Goal: Navigation & Orientation: Find specific page/section

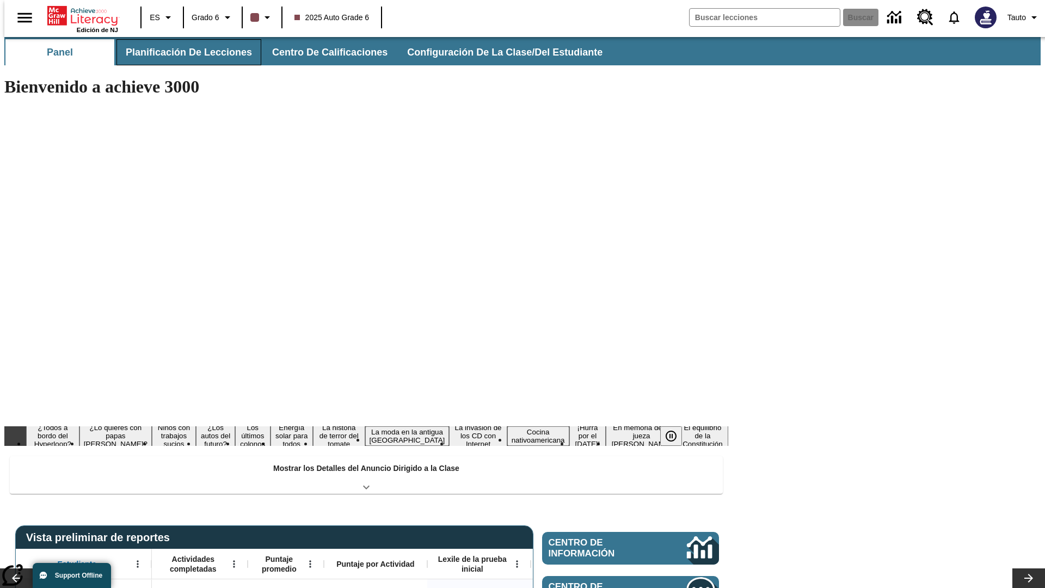
click at [182, 52] on span "Planificación de lecciones" at bounding box center [189, 52] width 126 height 13
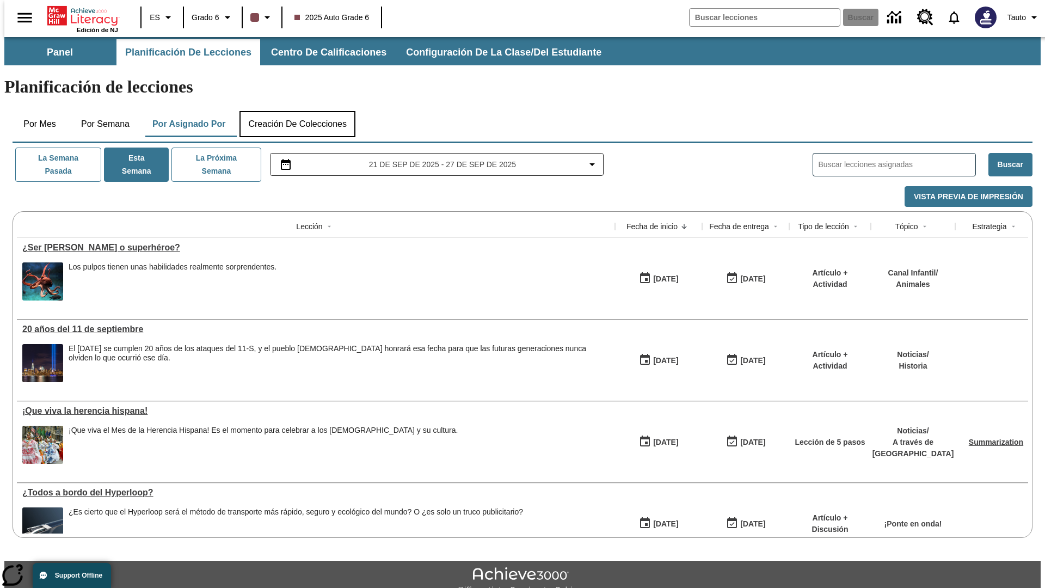
click at [297, 111] on button "Creación de colecciones" at bounding box center [297, 124] width 116 height 26
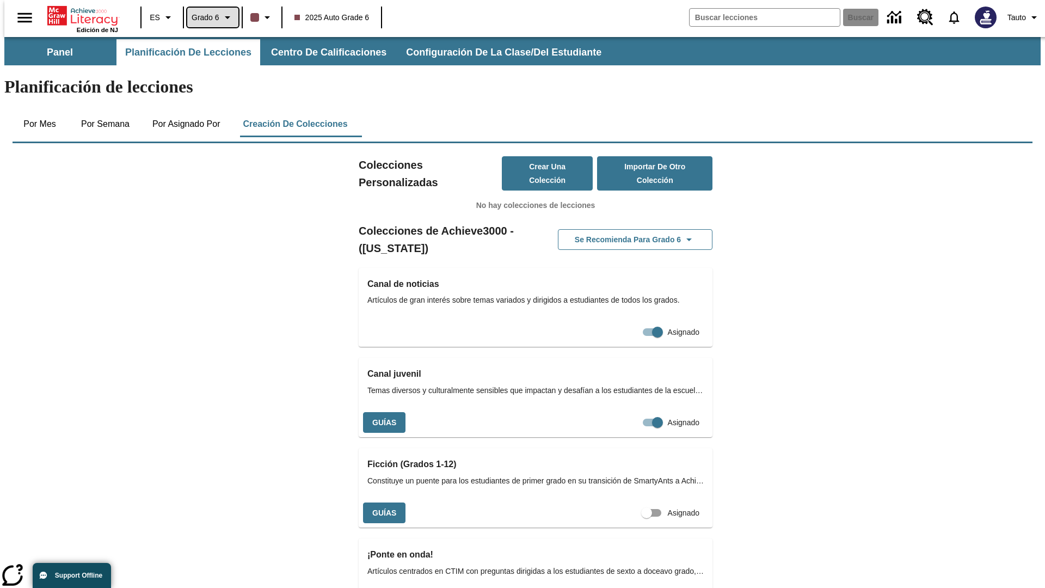
click at [209, 17] on span "Grado 6" at bounding box center [206, 17] width 28 height 11
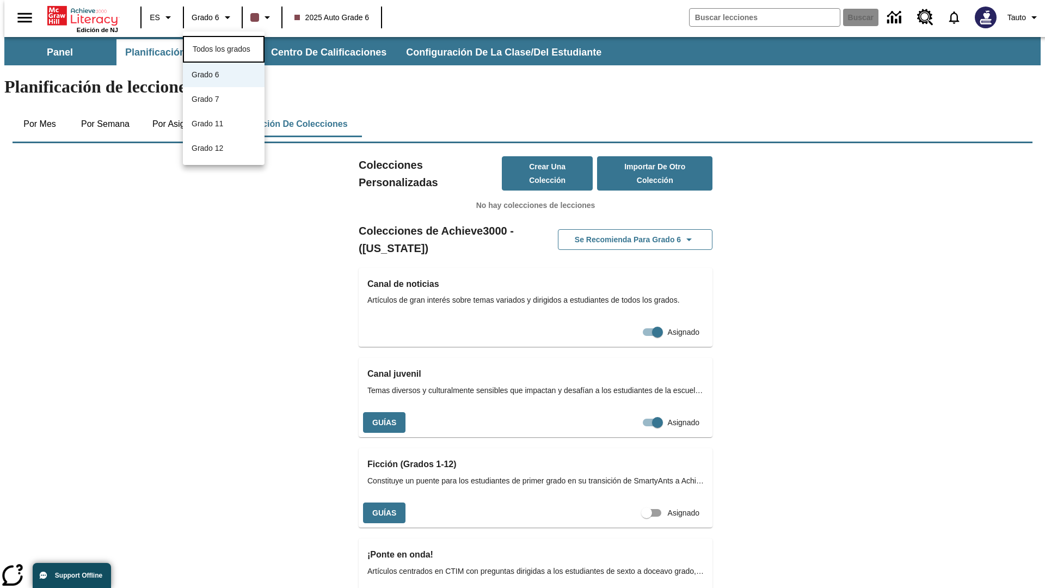
click at [224, 48] on span "Todos los grados" at bounding box center [222, 49] width 58 height 9
